Goal: Transaction & Acquisition: Purchase product/service

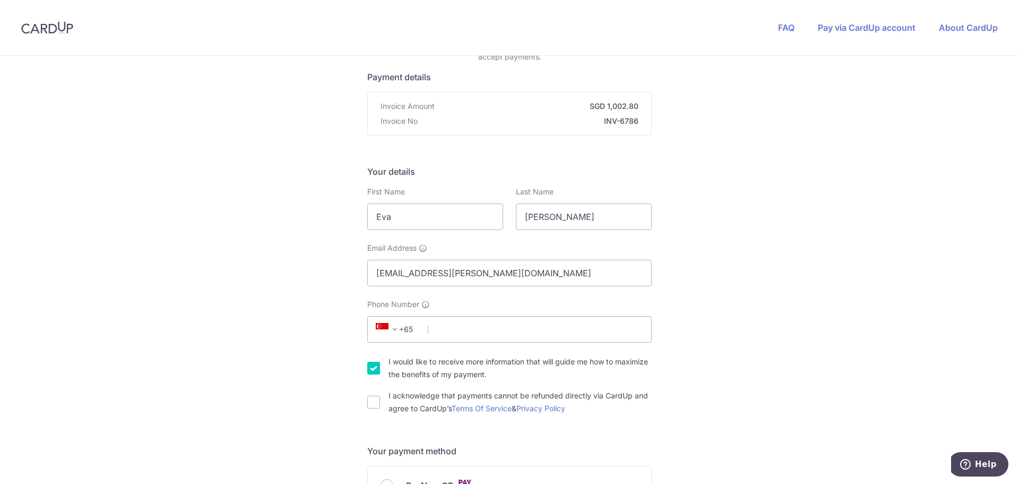
scroll to position [159, 0]
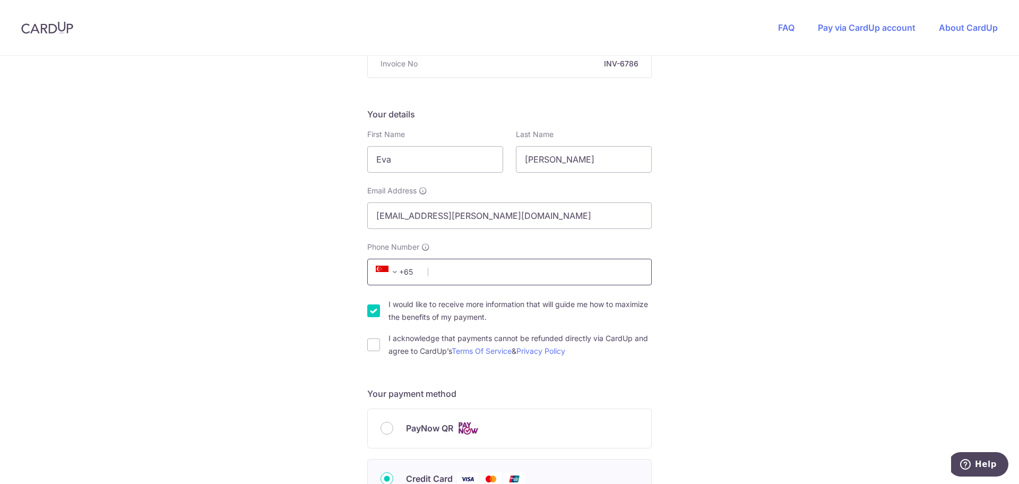
click at [476, 266] on input "Phone Number" at bounding box center [509, 272] width 285 height 27
type input "97694356"
click at [369, 312] on input "I would like to receive more information that will guide me how to maximize the…" at bounding box center [373, 310] width 13 height 13
checkbox input "false"
click at [369, 344] on input "I acknowledge that payments cannot be refunded directly via CardUp and agree to…" at bounding box center [373, 344] width 13 height 13
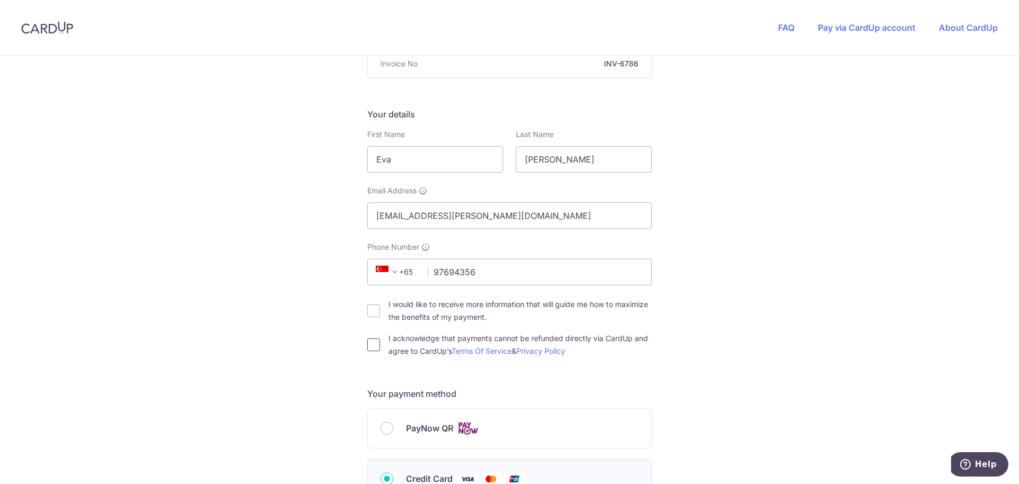
checkbox input "true"
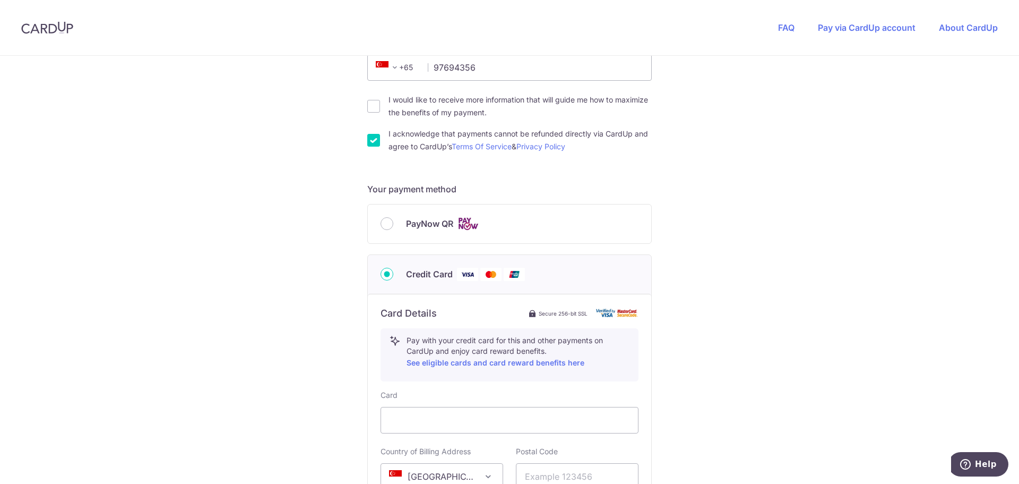
scroll to position [425, 0]
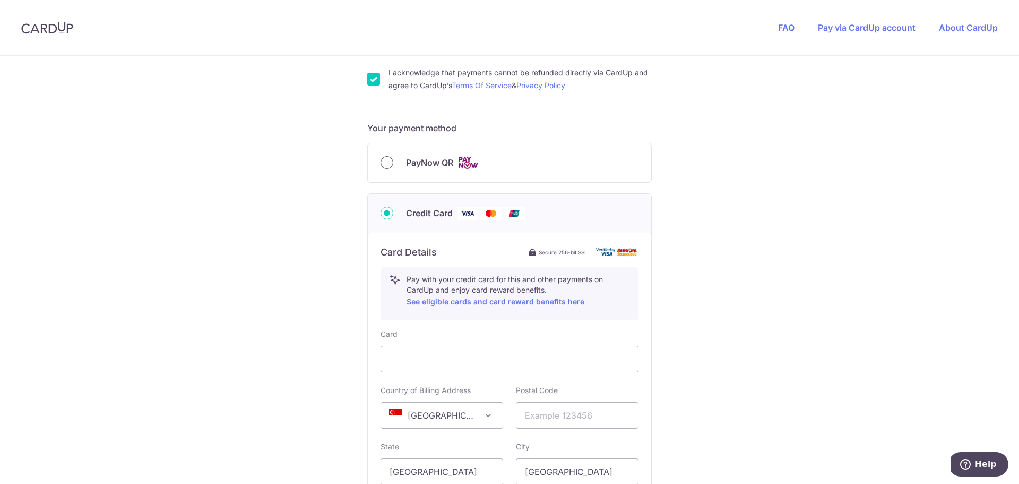
click at [386, 160] on input "PayNow QR" at bounding box center [387, 162] width 13 height 13
radio input "true"
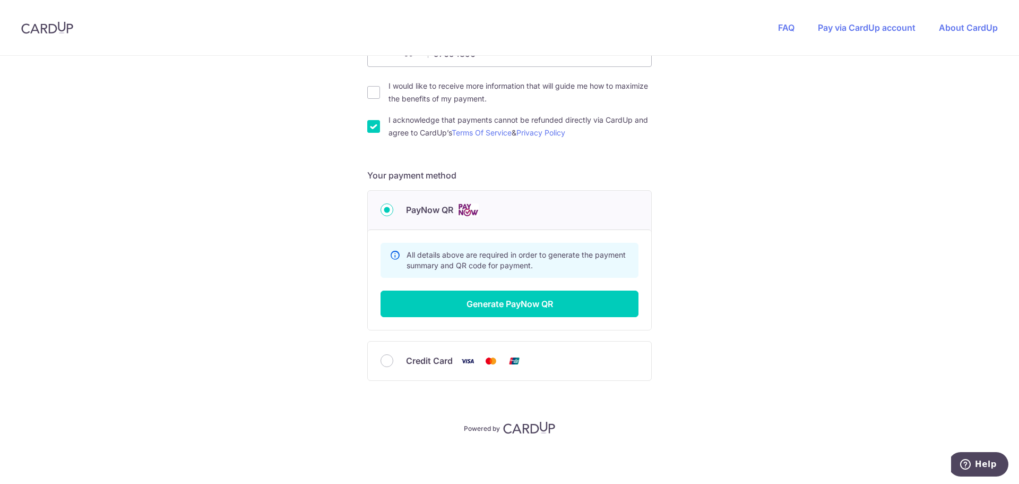
scroll to position [377, 0]
click at [532, 304] on button "Generate PayNow QR" at bounding box center [510, 303] width 258 height 27
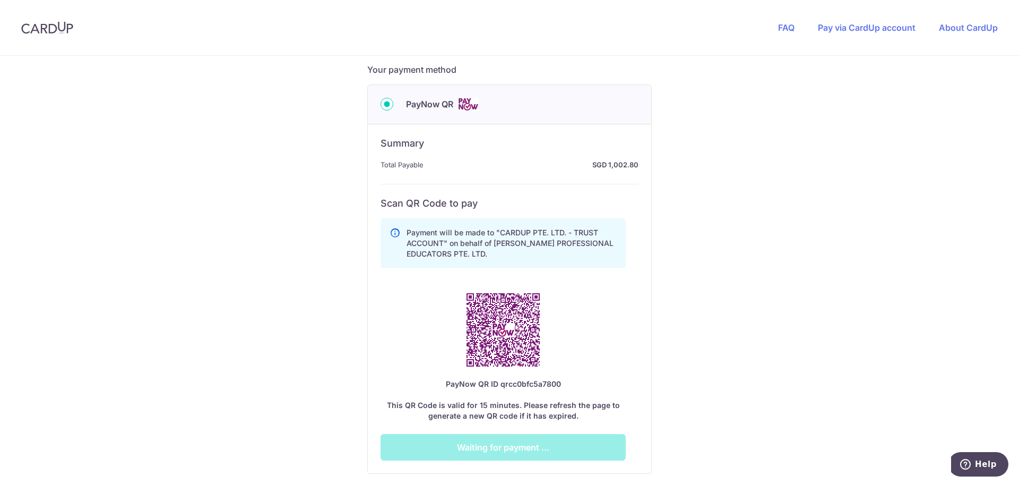
scroll to position [484, 0]
